Goal: Information Seeking & Learning: Get advice/opinions

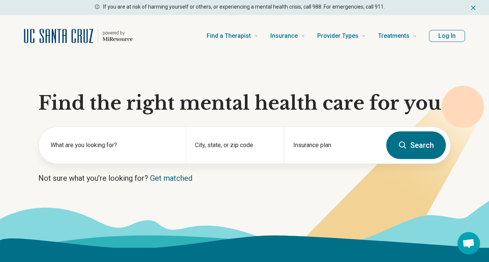
click at [180, 179] on link "Get matched" at bounding box center [171, 178] width 42 height 9
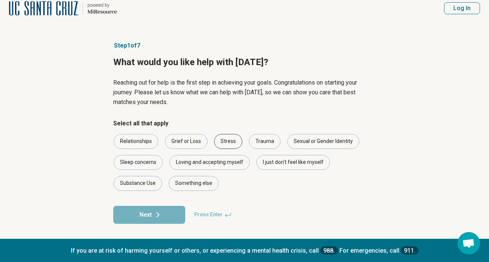
scroll to position [24, 0]
click at [235, 134] on div "Stress" at bounding box center [228, 141] width 28 height 15
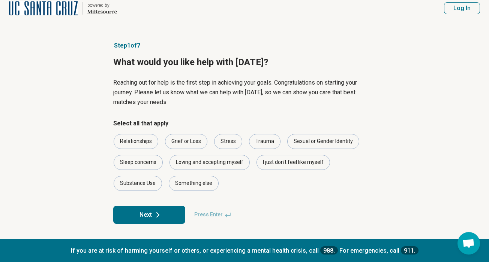
scroll to position [9, 0]
click at [201, 186] on div "Something else" at bounding box center [194, 183] width 50 height 15
click at [176, 217] on button "Next" at bounding box center [149, 215] width 72 height 18
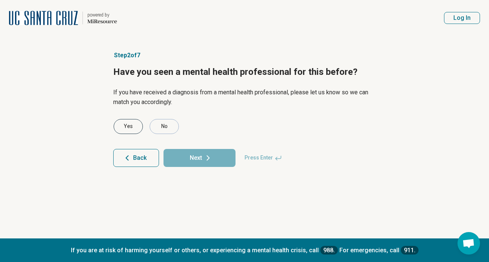
click at [130, 129] on div "Yes" at bounding box center [128, 126] width 29 height 15
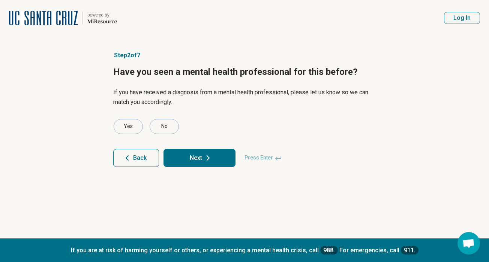
click at [195, 157] on button "Next" at bounding box center [199, 158] width 72 height 18
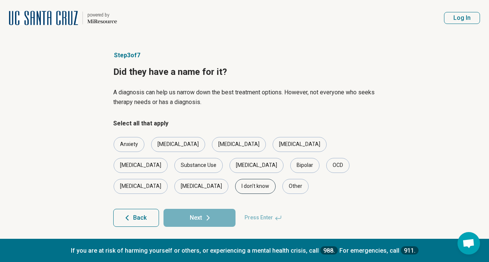
click at [275, 179] on div "I don’t know" at bounding box center [255, 186] width 40 height 15
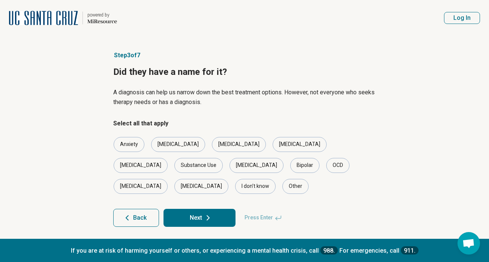
click at [219, 209] on button "Next" at bounding box center [199, 218] width 72 height 18
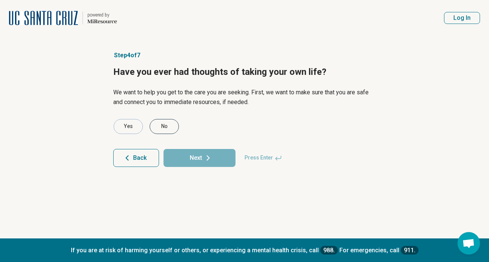
click at [164, 127] on div "No" at bounding box center [164, 126] width 29 height 15
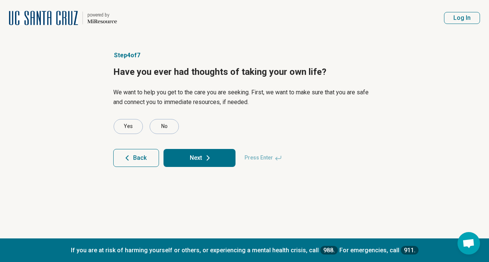
click at [186, 156] on button "Next" at bounding box center [199, 158] width 72 height 18
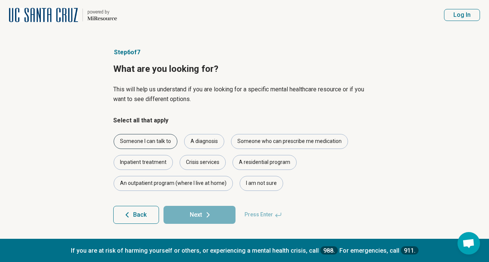
scroll to position [16, 0]
click at [204, 134] on div "A diagnosis" at bounding box center [204, 141] width 40 height 15
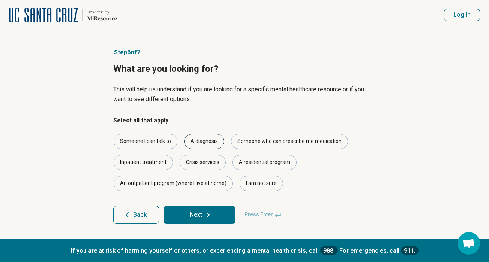
scroll to position [3, 0]
click at [154, 139] on div "Someone I can talk to" at bounding box center [146, 142] width 64 height 15
click at [265, 145] on div "Someone who can prescribe me medication" at bounding box center [289, 142] width 117 height 15
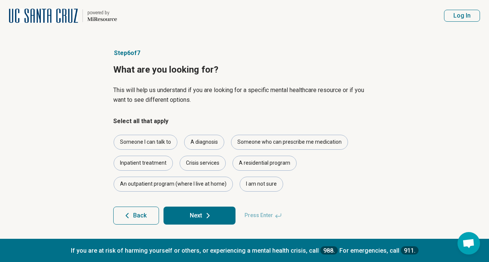
scroll to position [2, 0]
click at [211, 212] on icon at bounding box center [207, 216] width 9 height 9
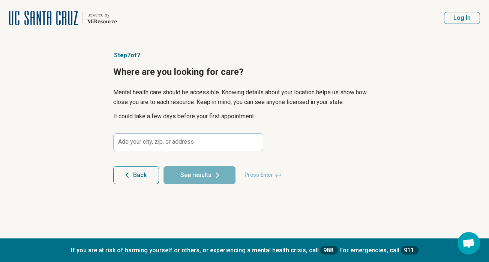
scroll to position [0, 0]
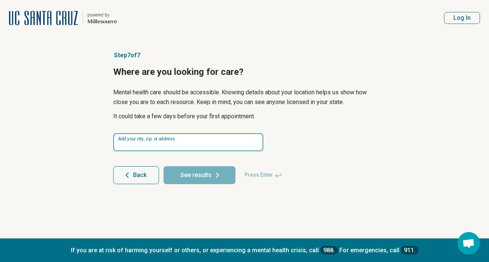
click at [219, 144] on input at bounding box center [188, 142] width 150 height 18
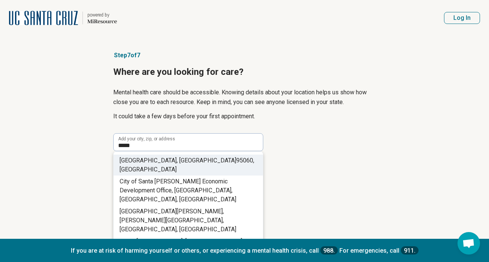
click at [221, 157] on li "[GEOGRAPHIC_DATA] , [GEOGRAPHIC_DATA]" at bounding box center [188, 165] width 149 height 21
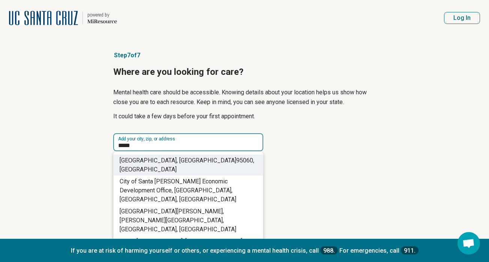
type input "**********"
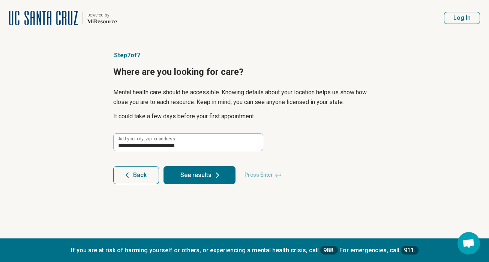
click at [199, 178] on button "See results" at bounding box center [199, 175] width 72 height 18
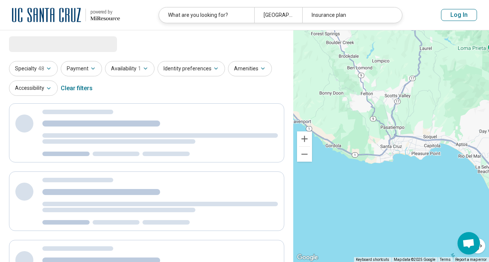
select select "***"
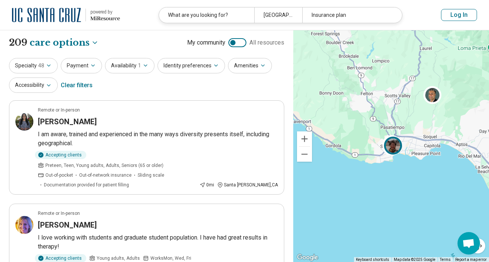
click at [397, 147] on img at bounding box center [393, 146] width 18 height 18
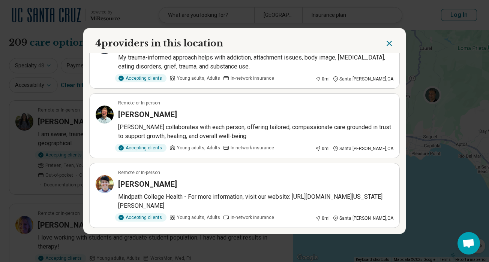
scroll to position [105, 0]
click at [389, 41] on icon "Close" at bounding box center [388, 43] width 9 height 9
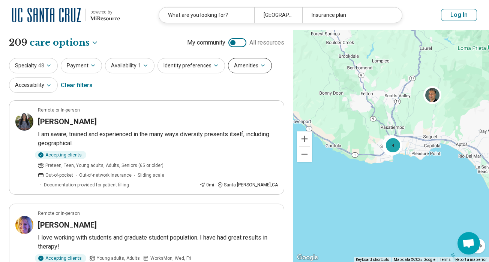
click at [245, 72] on button "Amenities" at bounding box center [250, 65] width 44 height 15
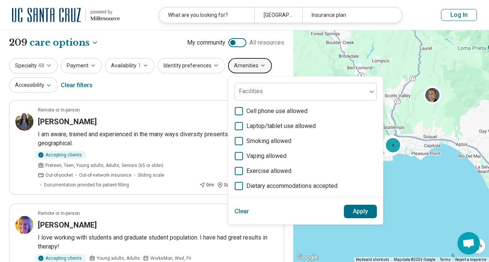
click at [257, 69] on button "Amenities" at bounding box center [250, 65] width 44 height 15
click at [185, 84] on div "Specialty 48 Payment Availability 1 Identity preferences Amenities Facilities C…" at bounding box center [146, 76] width 275 height 36
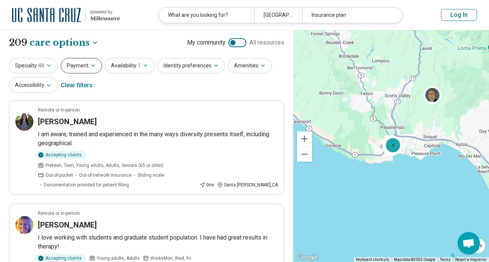
click at [97, 65] on button "Payment" at bounding box center [81, 65] width 41 height 15
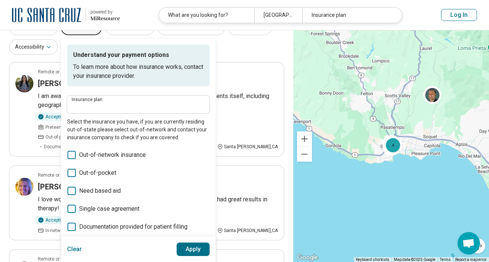
scroll to position [20, 0]
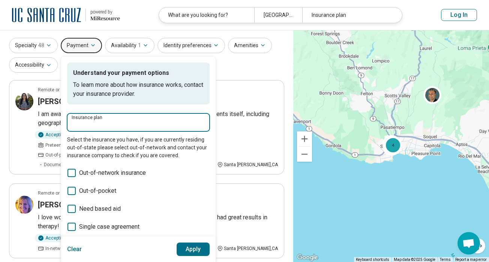
click at [91, 123] on input "Insurance plan" at bounding box center [138, 124] width 133 height 9
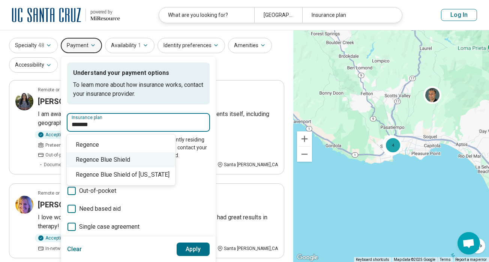
click at [93, 161] on div "Regence Blue Shield" at bounding box center [121, 160] width 109 height 15
type input "**********"
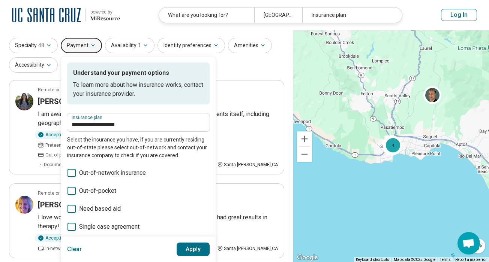
click at [186, 249] on button "Apply" at bounding box center [192, 249] width 33 height 13
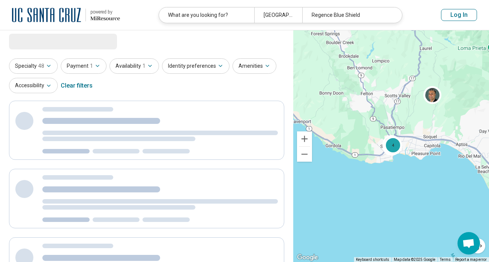
scroll to position [0, 0]
